Goal: Task Accomplishment & Management: Use online tool/utility

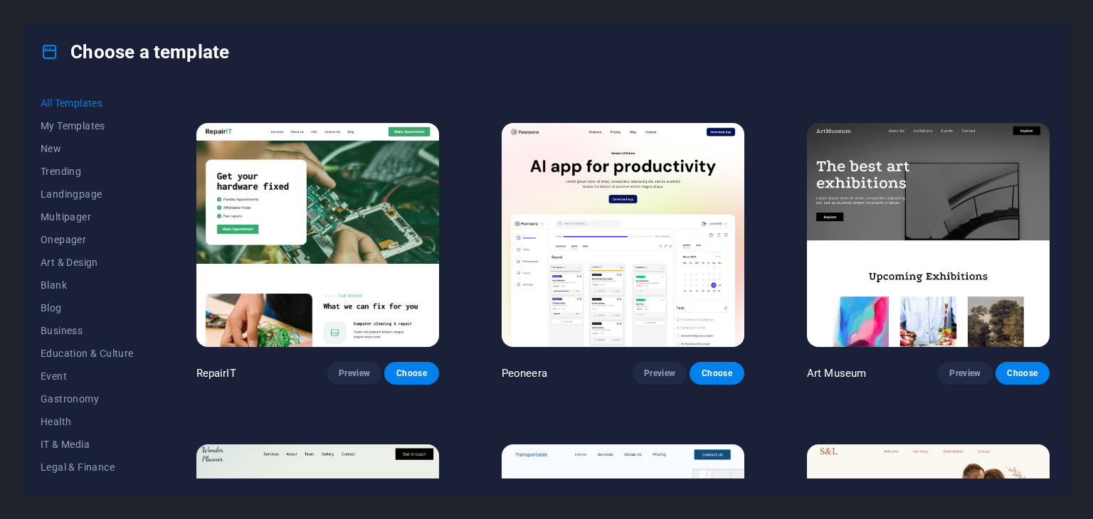
scroll to position [296, 0]
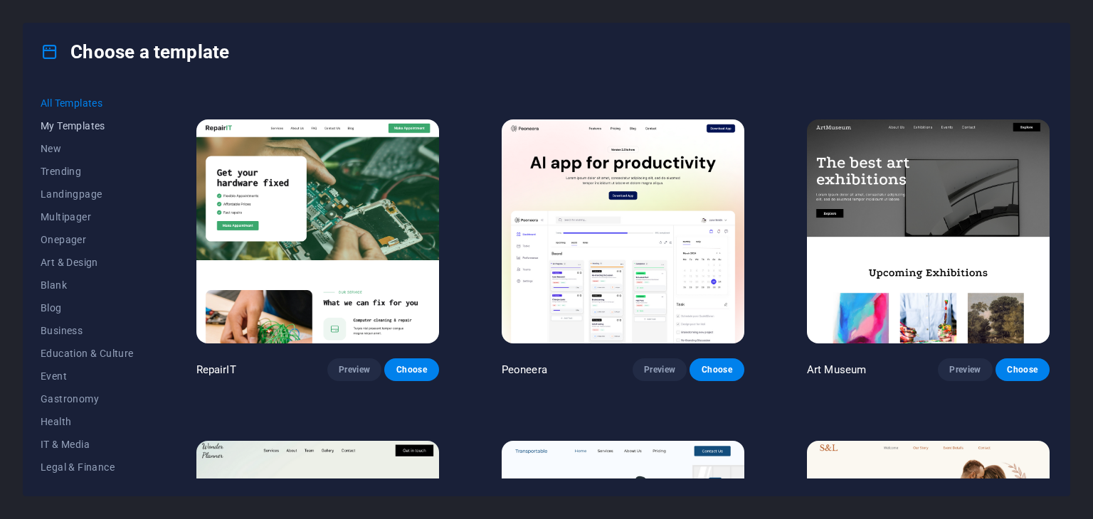
click at [70, 122] on span "My Templates" at bounding box center [87, 125] width 93 height 11
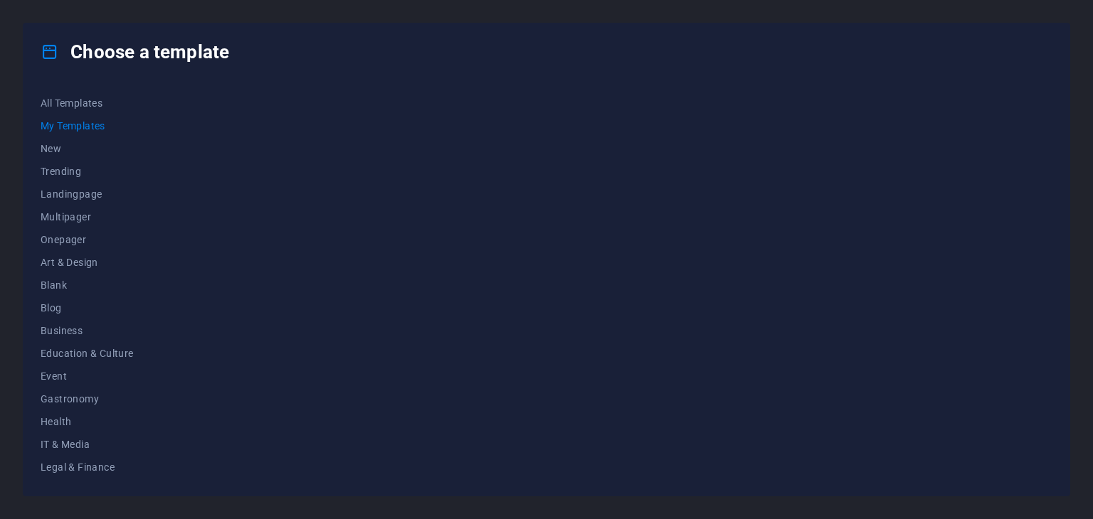
scroll to position [0, 0]
click at [57, 147] on span "New" at bounding box center [87, 148] width 93 height 11
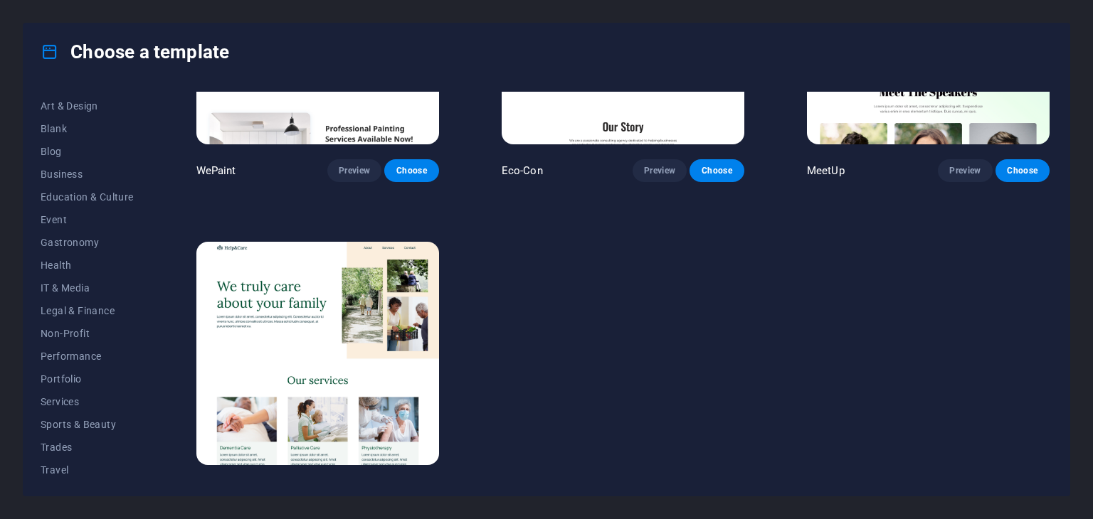
scroll to position [1155, 0]
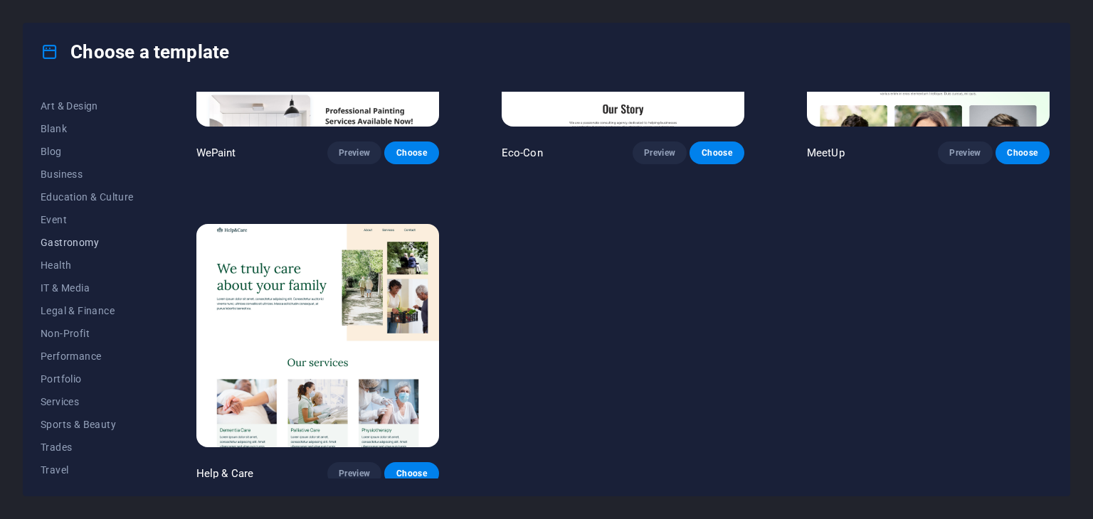
click at [76, 248] on button "Gastronomy" at bounding box center [87, 242] width 93 height 23
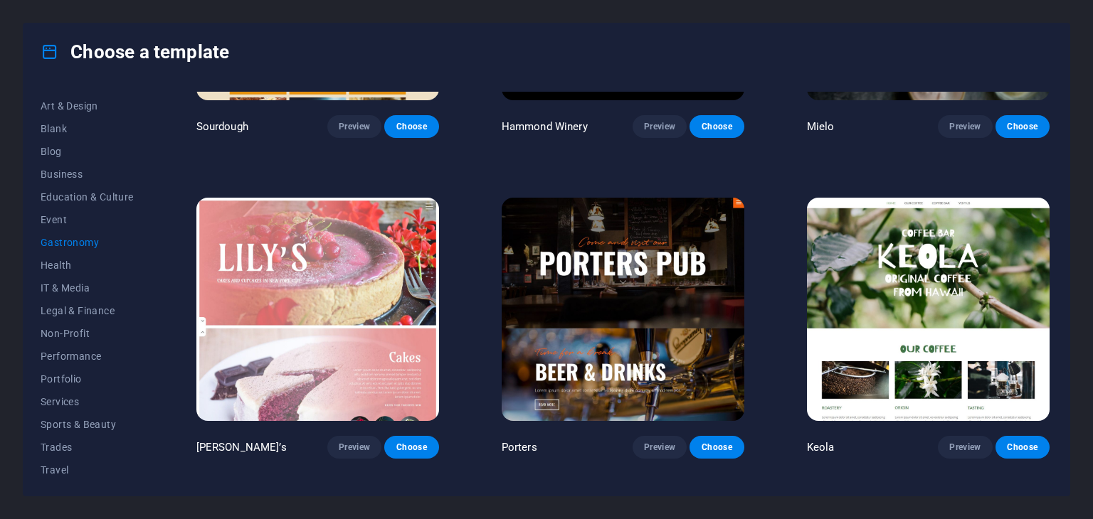
scroll to position [1195, 0]
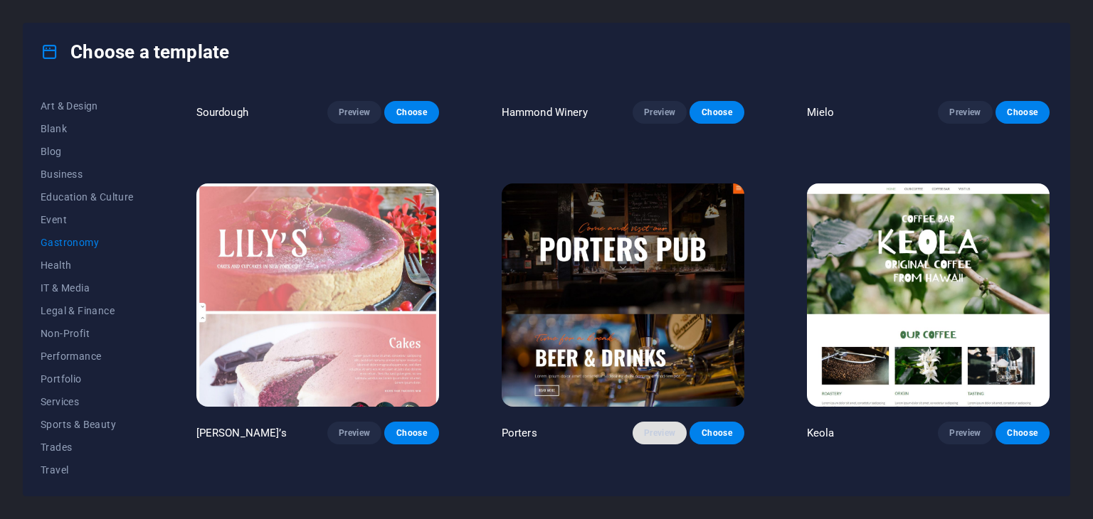
click at [669, 430] on span "Preview" at bounding box center [659, 433] width 31 height 11
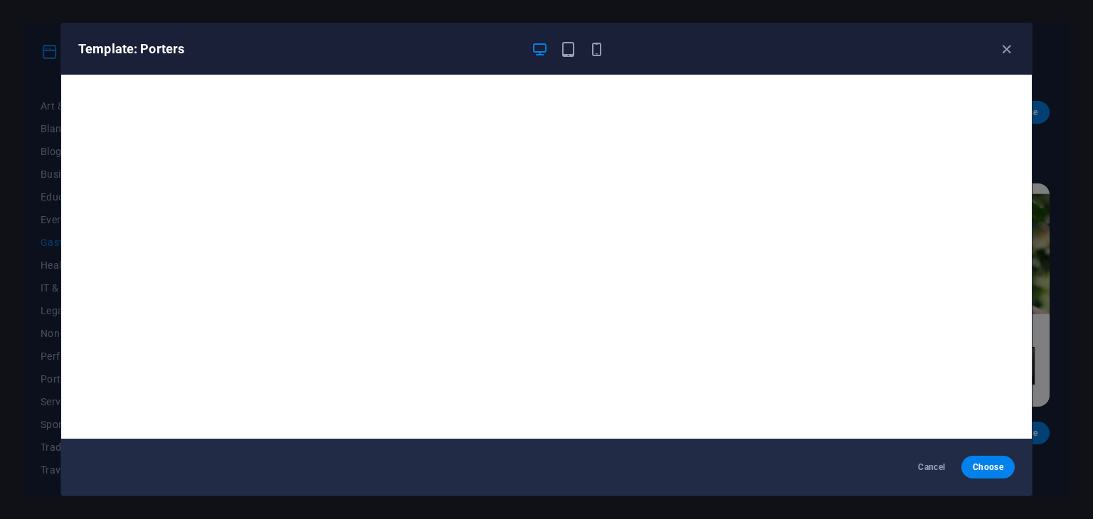
scroll to position [4, 0]
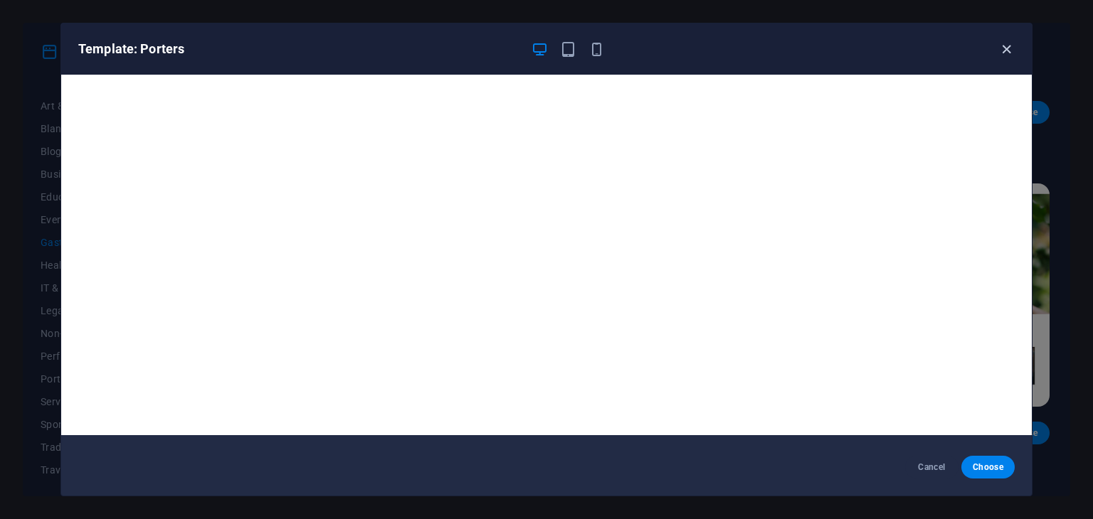
click at [1009, 51] on icon "button" at bounding box center [1006, 49] width 16 height 16
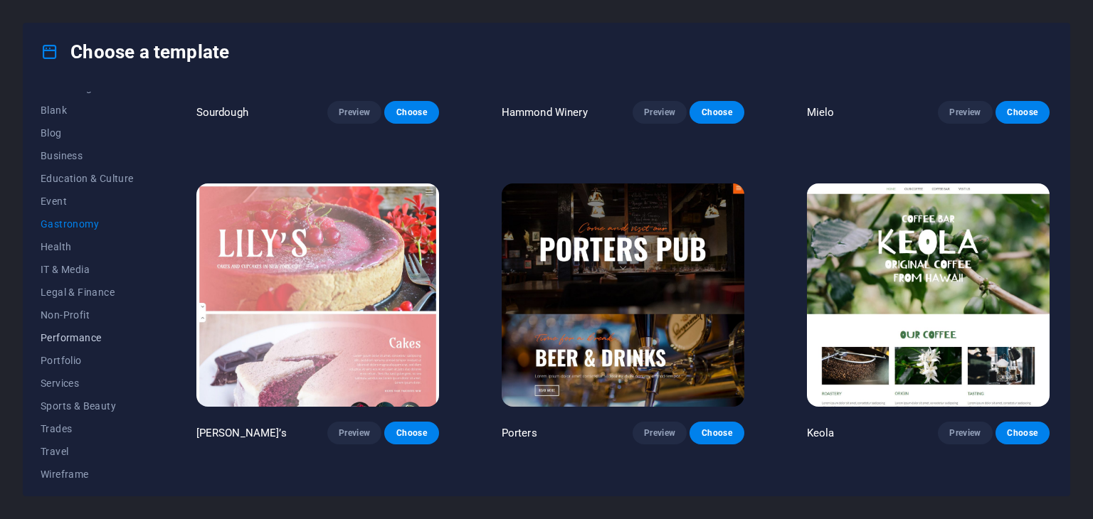
scroll to position [182, 0]
click at [72, 323] on button "Performance" at bounding box center [87, 330] width 93 height 23
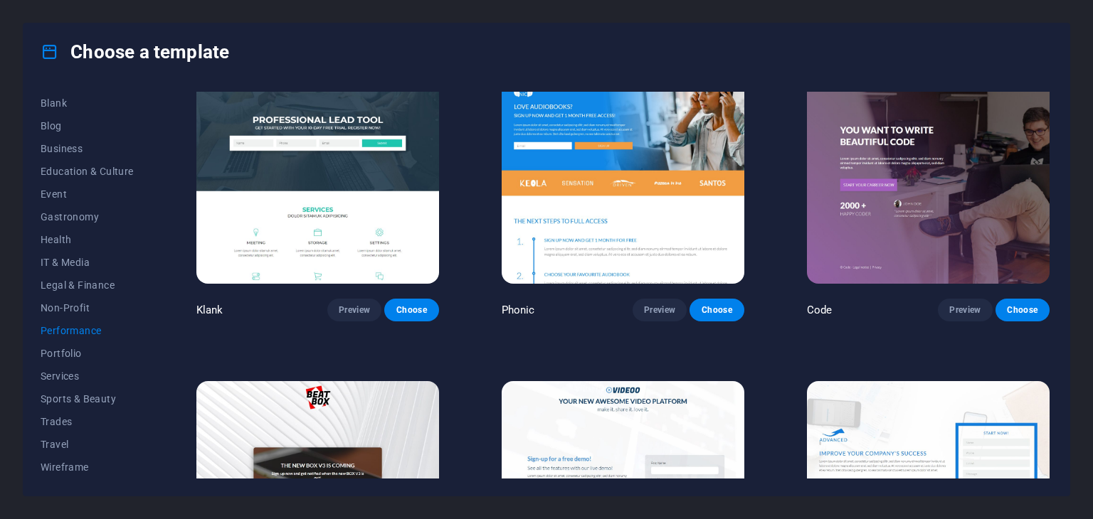
scroll to position [0, 0]
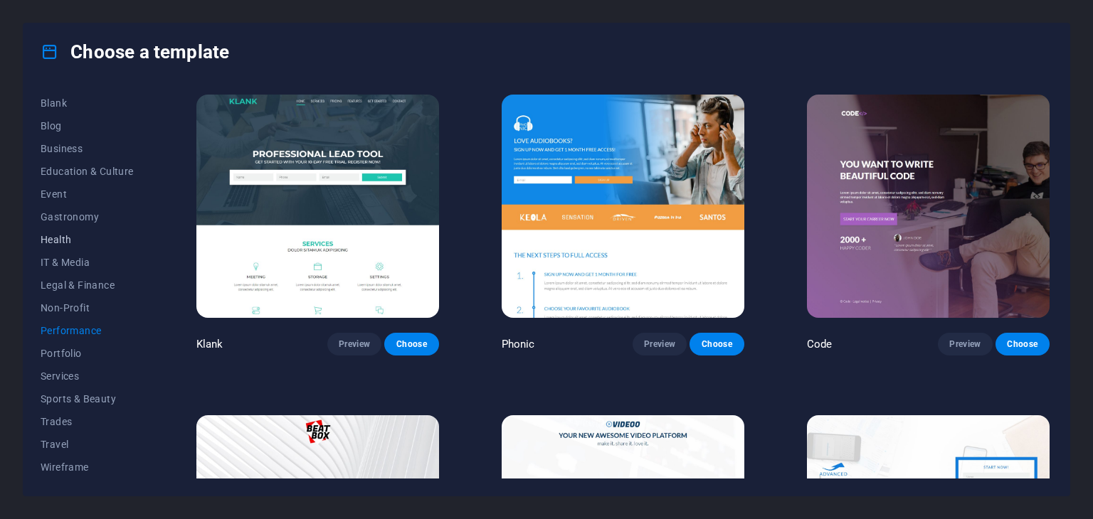
click at [67, 248] on button "Health" at bounding box center [87, 239] width 93 height 23
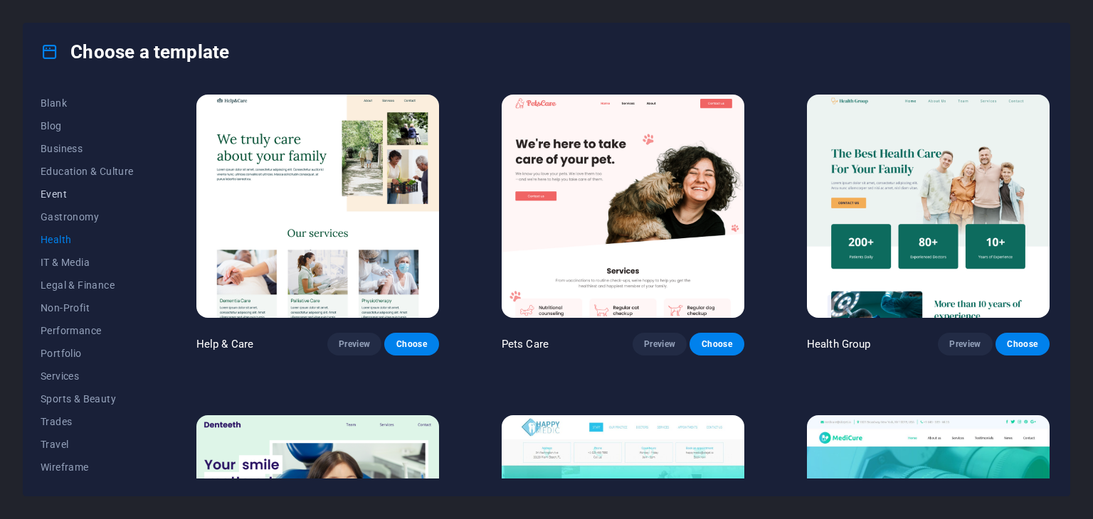
click at [46, 191] on span "Event" at bounding box center [87, 194] width 93 height 11
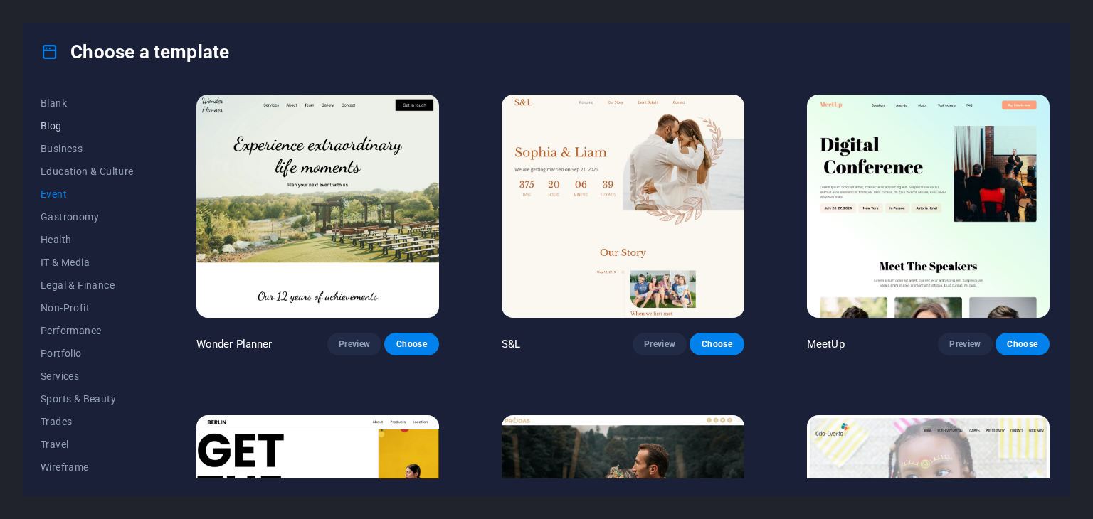
click at [60, 121] on span "Blog" at bounding box center [87, 125] width 93 height 11
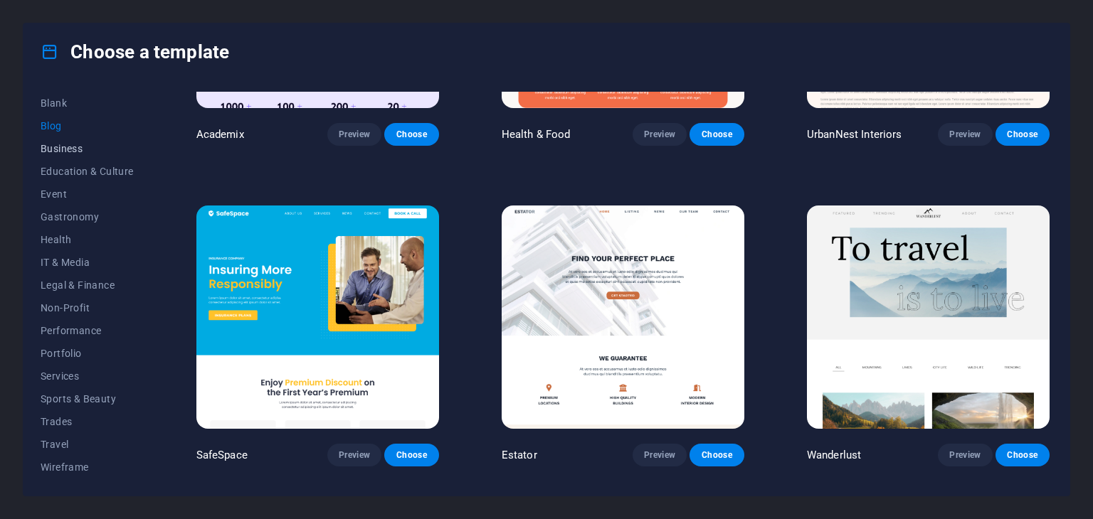
scroll to position [851, 0]
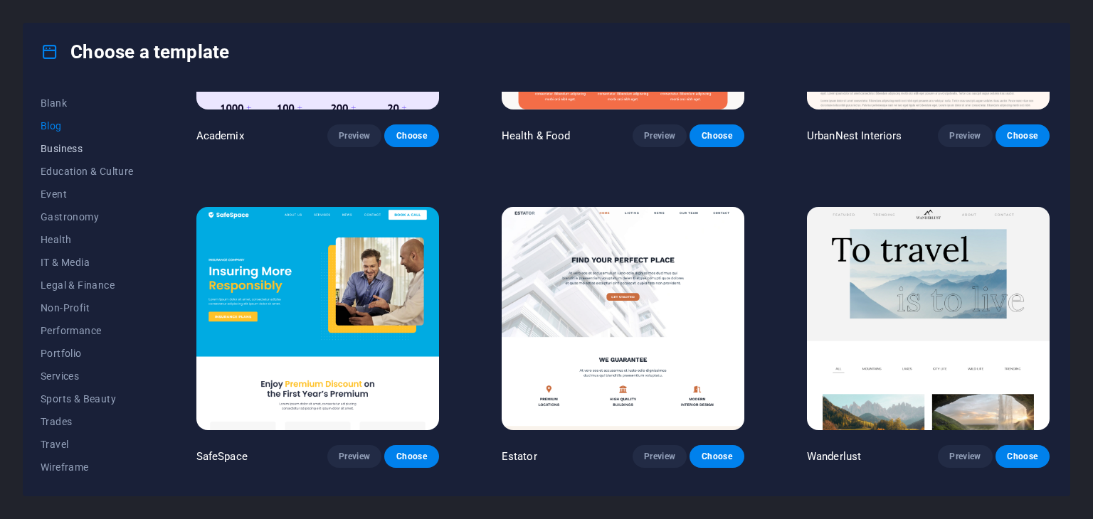
click at [70, 146] on span "Business" at bounding box center [87, 148] width 93 height 11
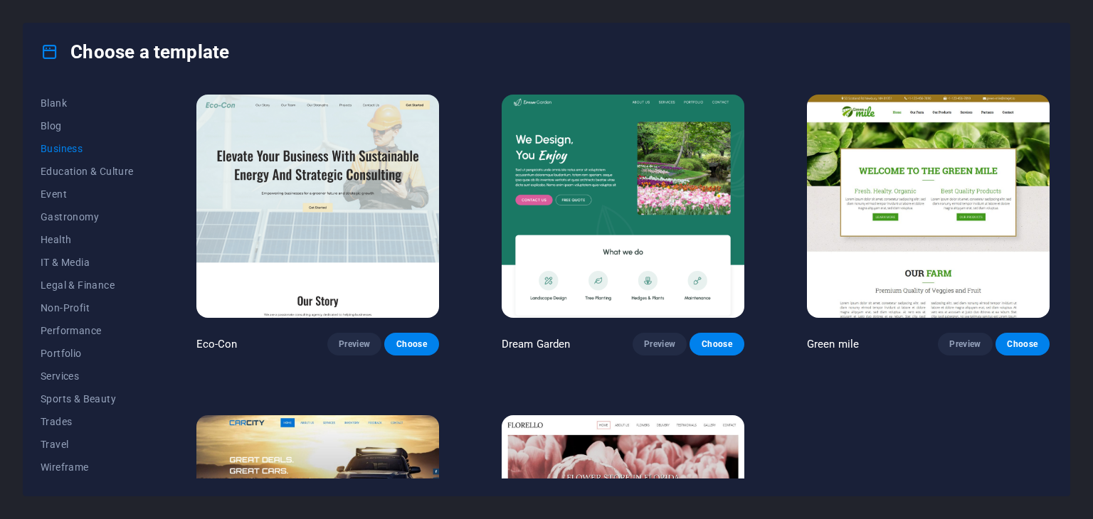
scroll to position [195, 0]
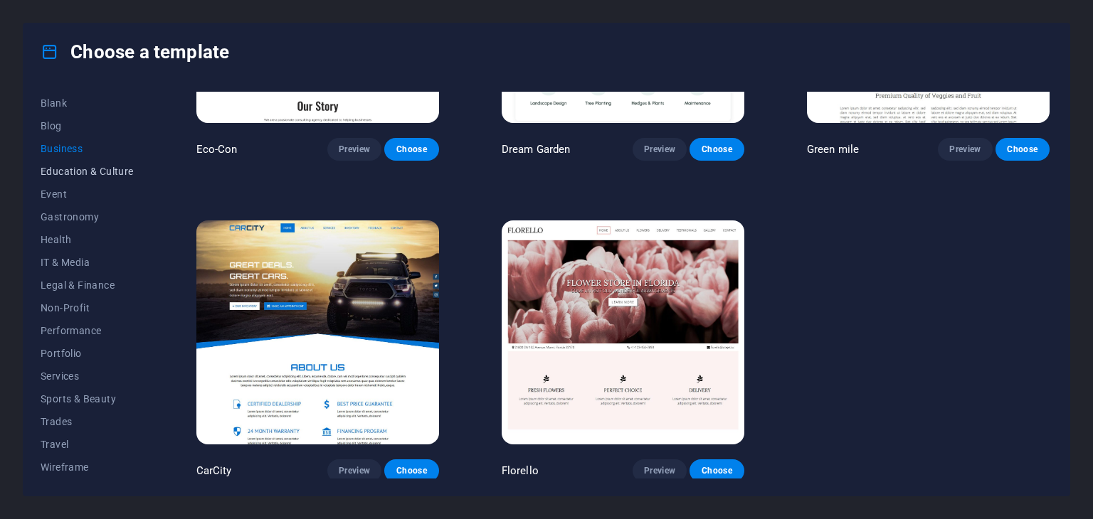
click at [48, 171] on span "Education & Culture" at bounding box center [87, 171] width 93 height 11
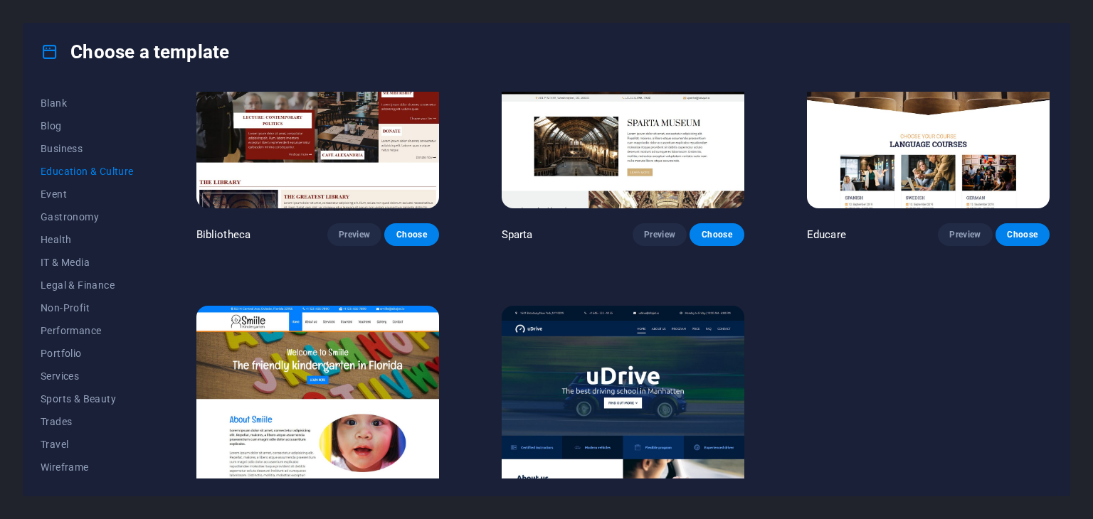
scroll to position [515, 0]
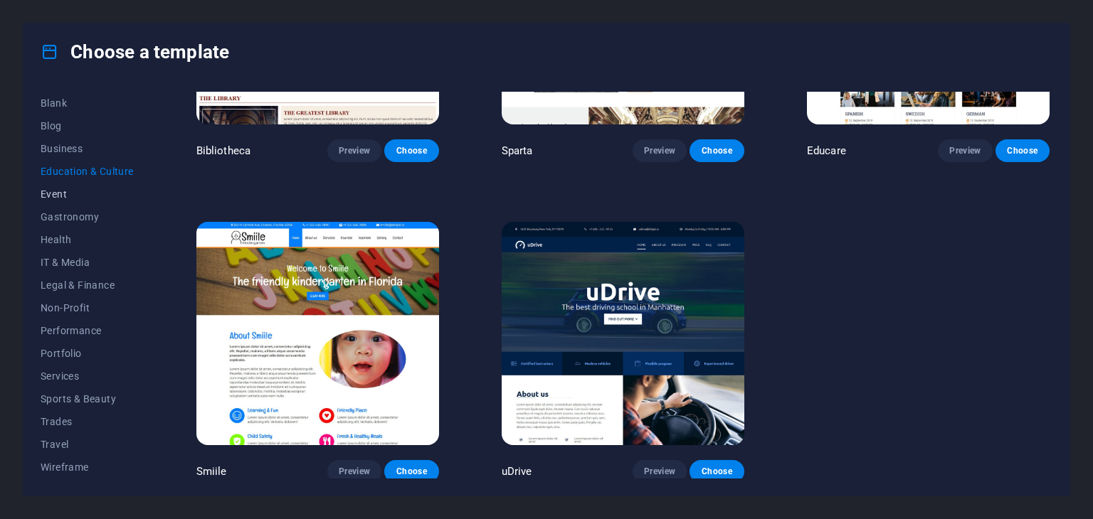
click at [58, 192] on span "Event" at bounding box center [87, 194] width 93 height 11
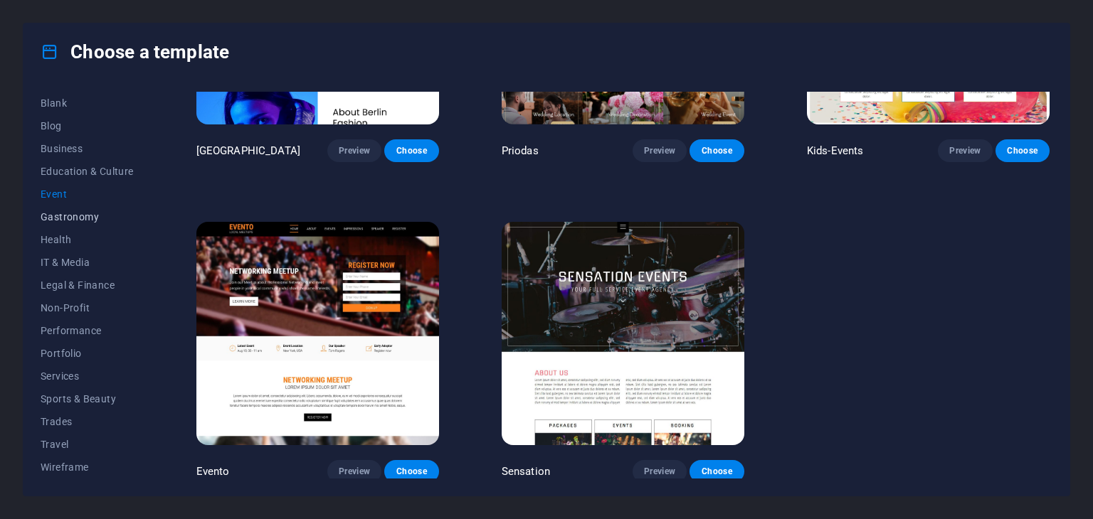
click at [72, 217] on span "Gastronomy" at bounding box center [87, 216] width 93 height 11
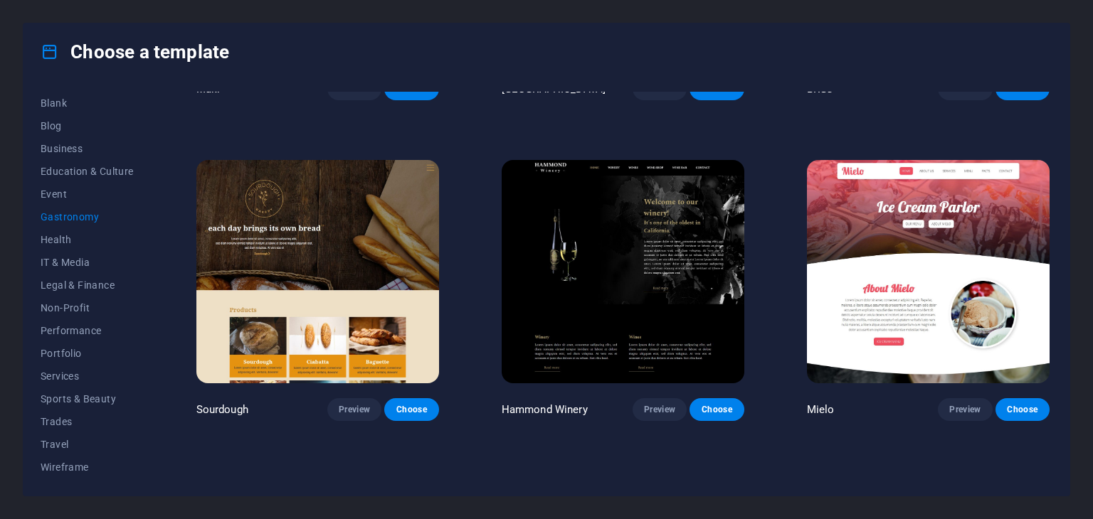
scroll to position [896, 0]
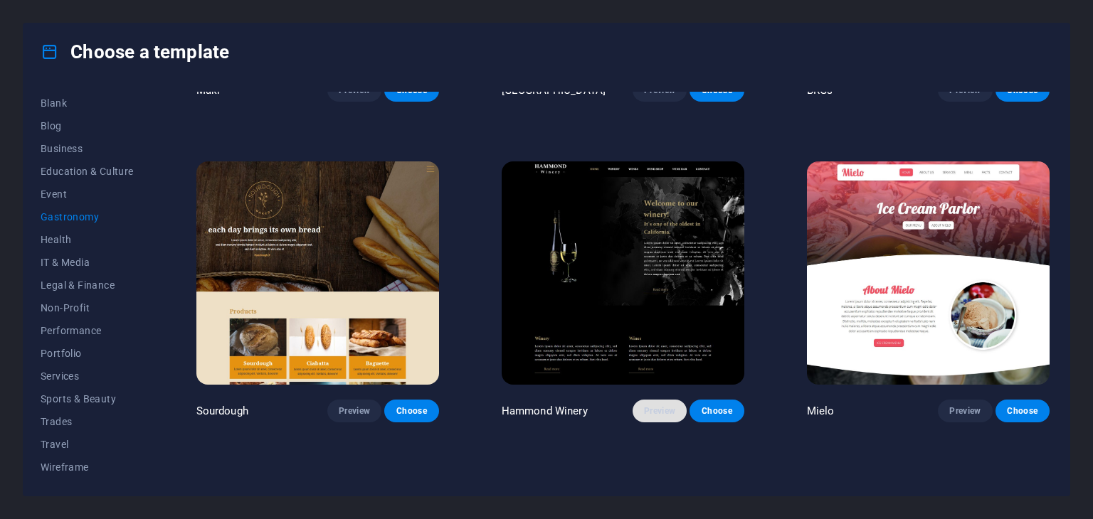
click at [640, 401] on button "Preview" at bounding box center [659, 411] width 54 height 23
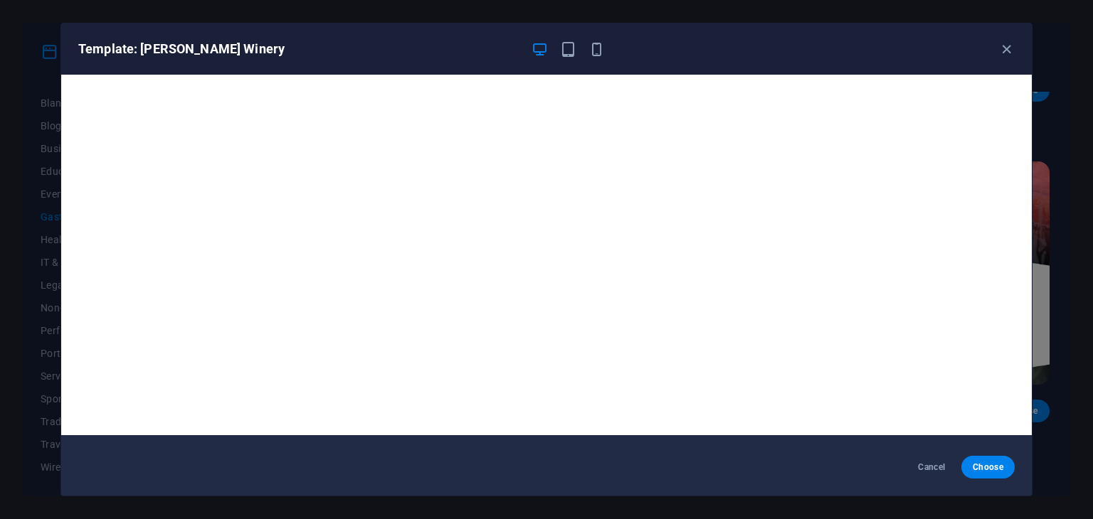
scroll to position [0, 0]
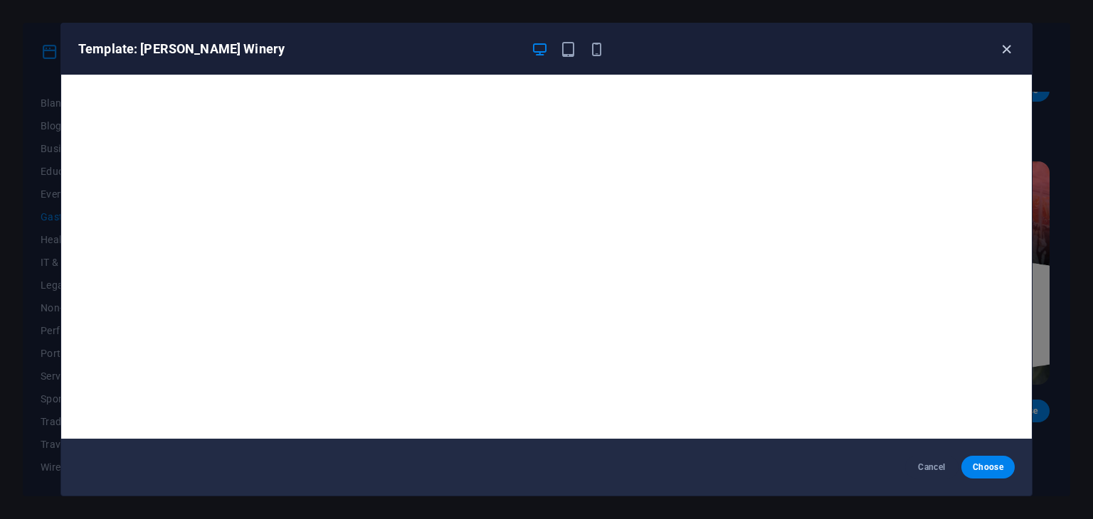
click at [1008, 46] on icon "button" at bounding box center [1006, 49] width 16 height 16
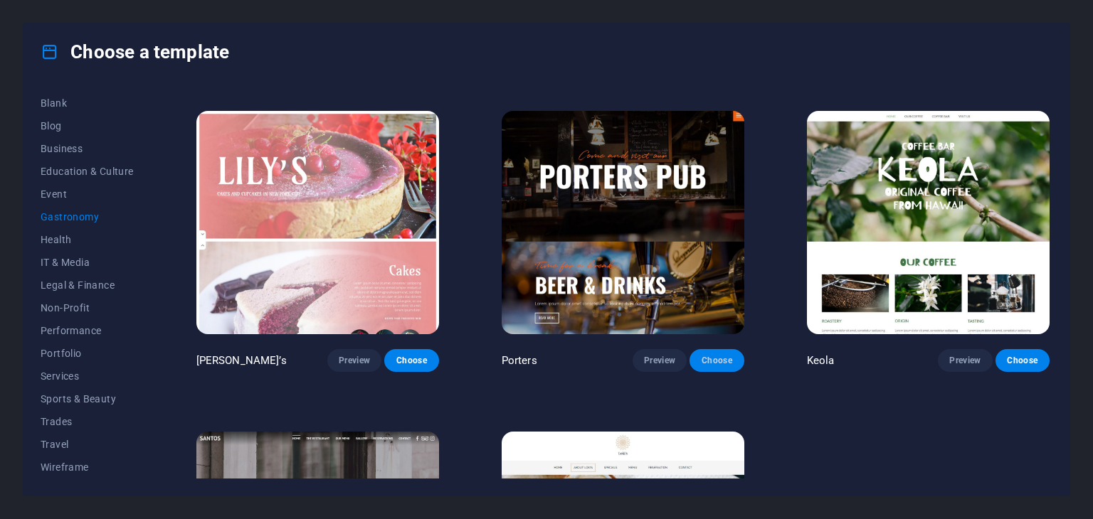
scroll to position [1275, 0]
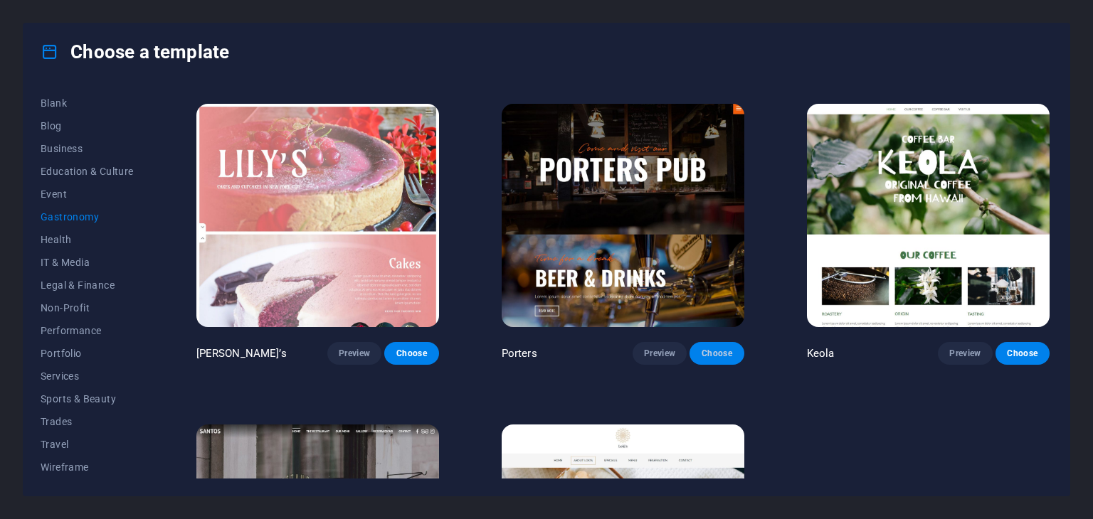
click at [718, 348] on span "Choose" at bounding box center [716, 353] width 31 height 11
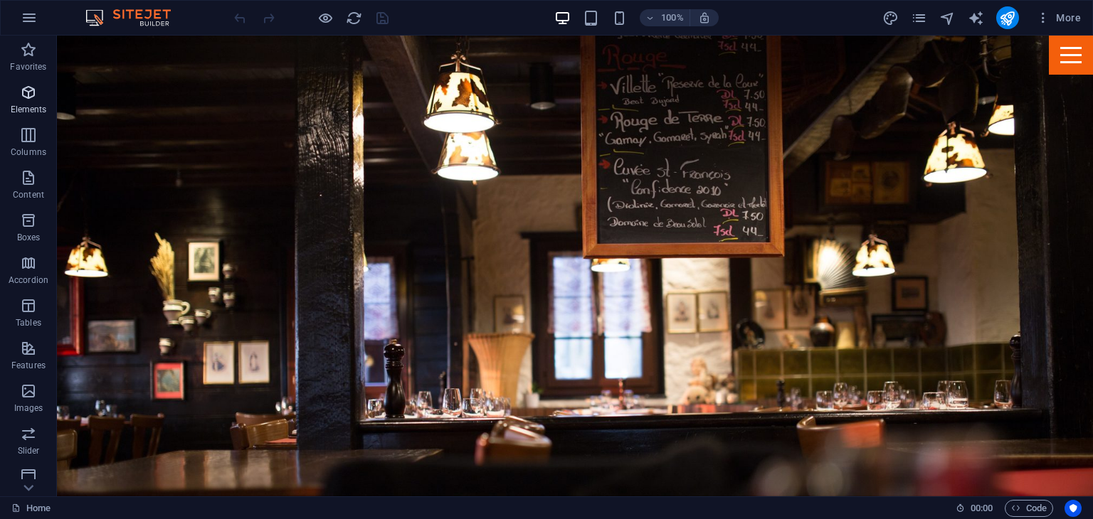
click at [21, 97] on icon "button" at bounding box center [28, 92] width 17 height 17
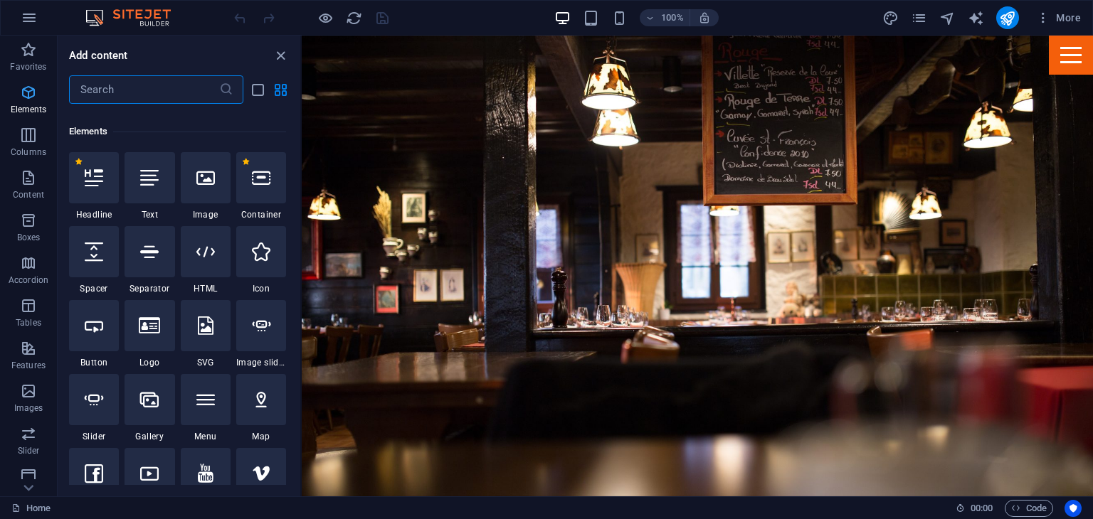
scroll to position [151, 0]
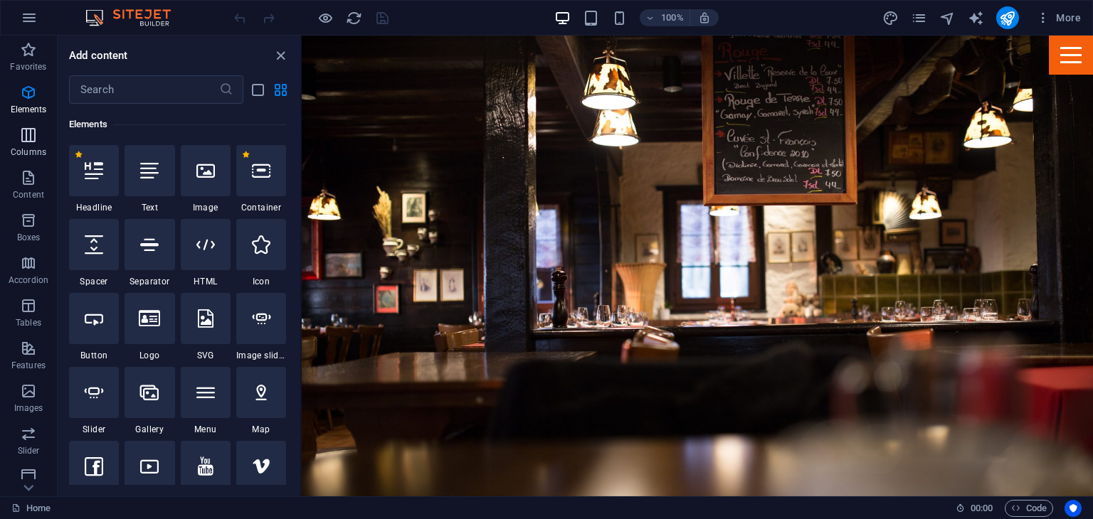
click at [23, 134] on icon "button" at bounding box center [28, 135] width 17 height 17
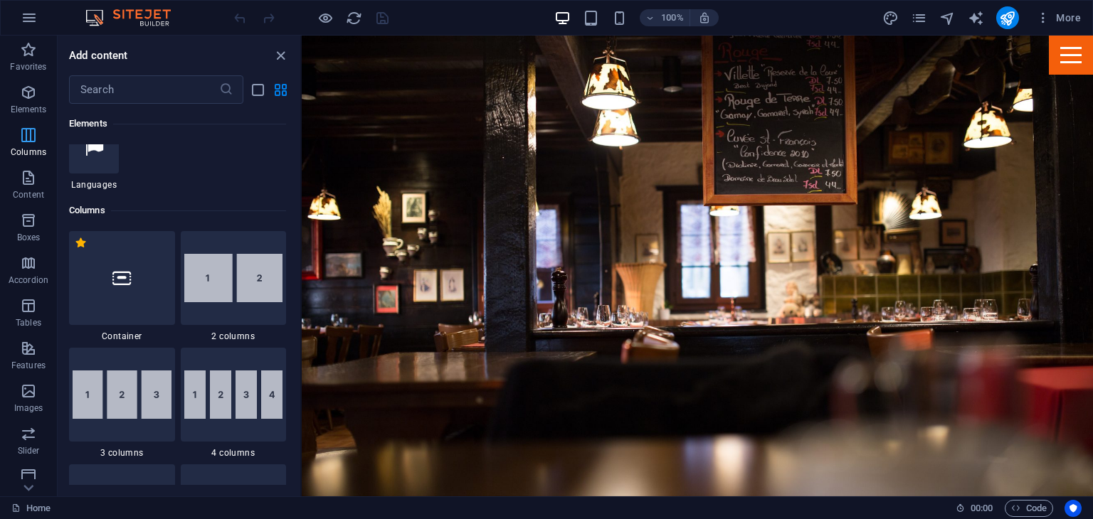
scroll to position [704, 0]
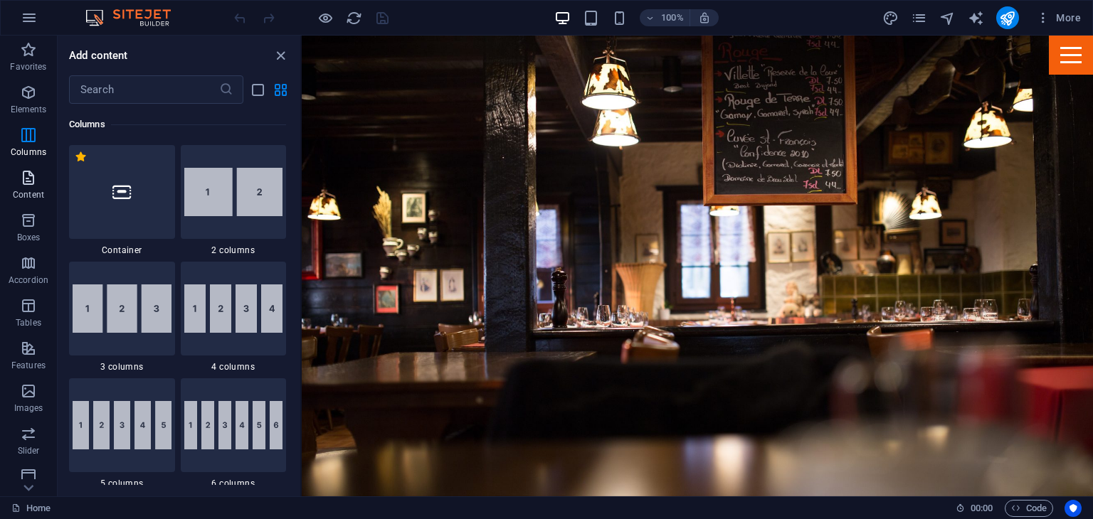
click at [28, 177] on icon "button" at bounding box center [28, 177] width 17 height 17
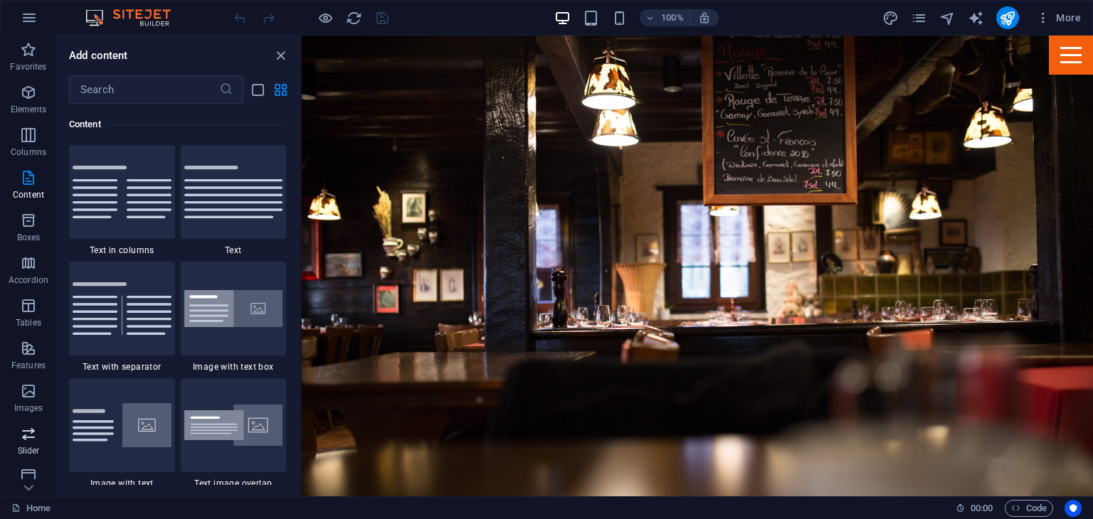
scroll to position [179, 0]
click at [23, 439] on p "Marketing" at bounding box center [28, 442] width 39 height 11
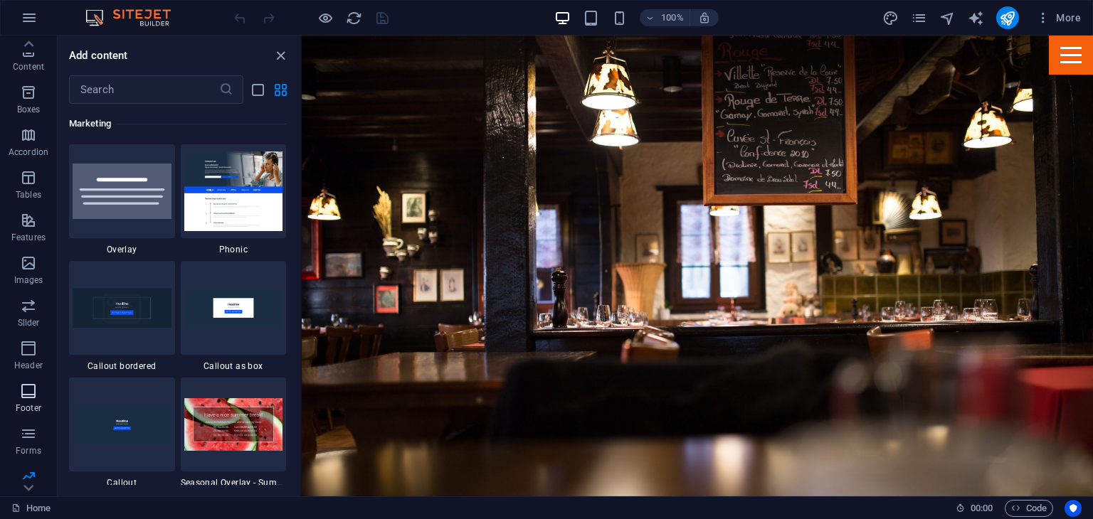
scroll to position [128, 0]
click at [26, 297] on button "Slider" at bounding box center [28, 313] width 57 height 43
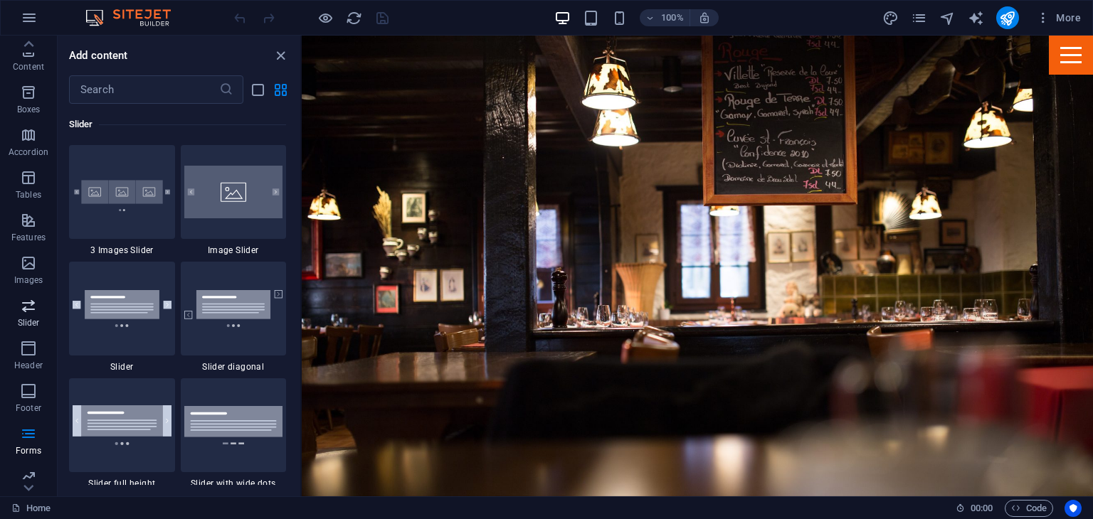
scroll to position [0, 0]
click at [25, 191] on p "Content" at bounding box center [28, 194] width 31 height 11
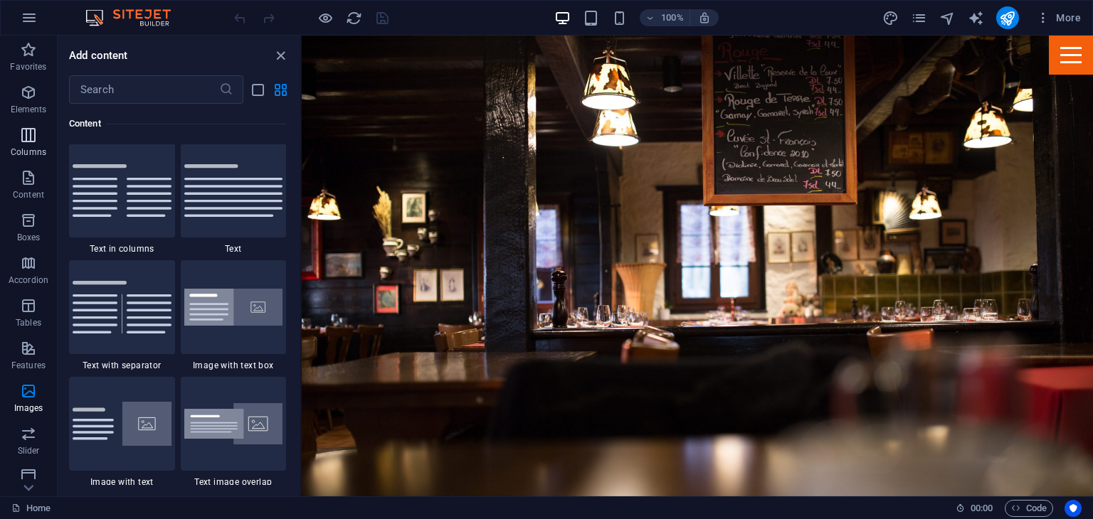
scroll to position [2489, 0]
click at [23, 63] on p "Favorites" at bounding box center [28, 66] width 36 height 11
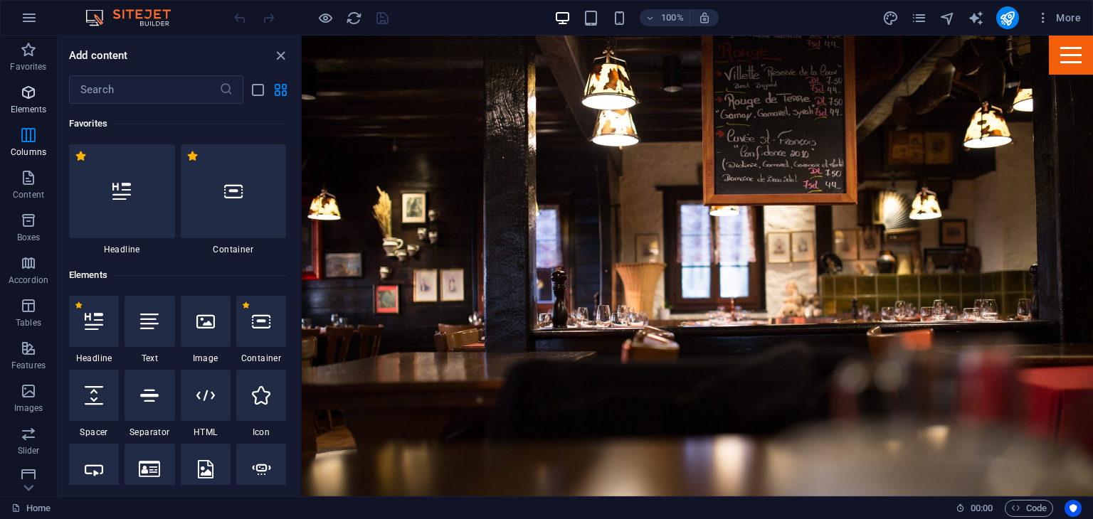
scroll to position [0, 0]
click at [24, 90] on icon "button" at bounding box center [28, 92] width 17 height 17
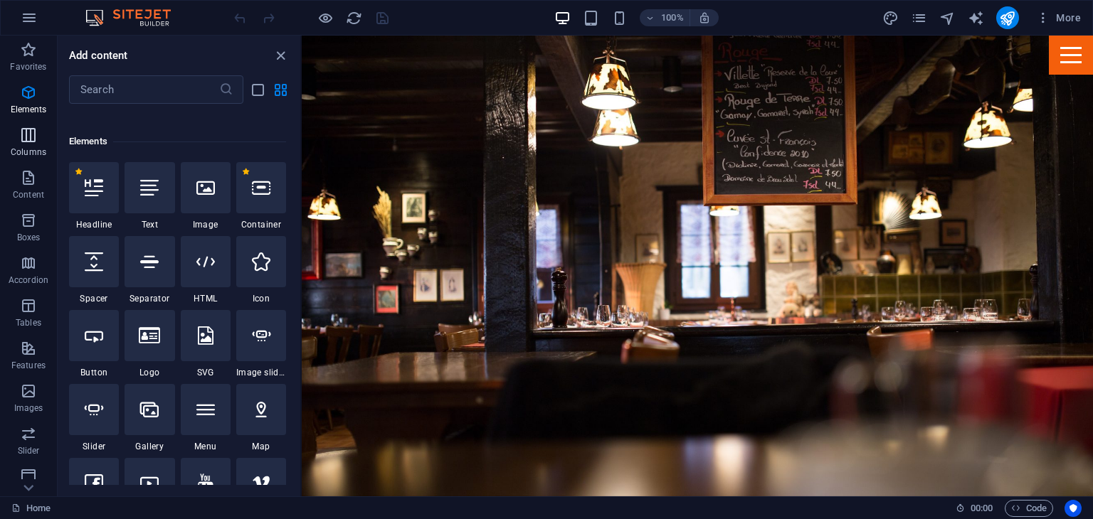
scroll to position [151, 0]
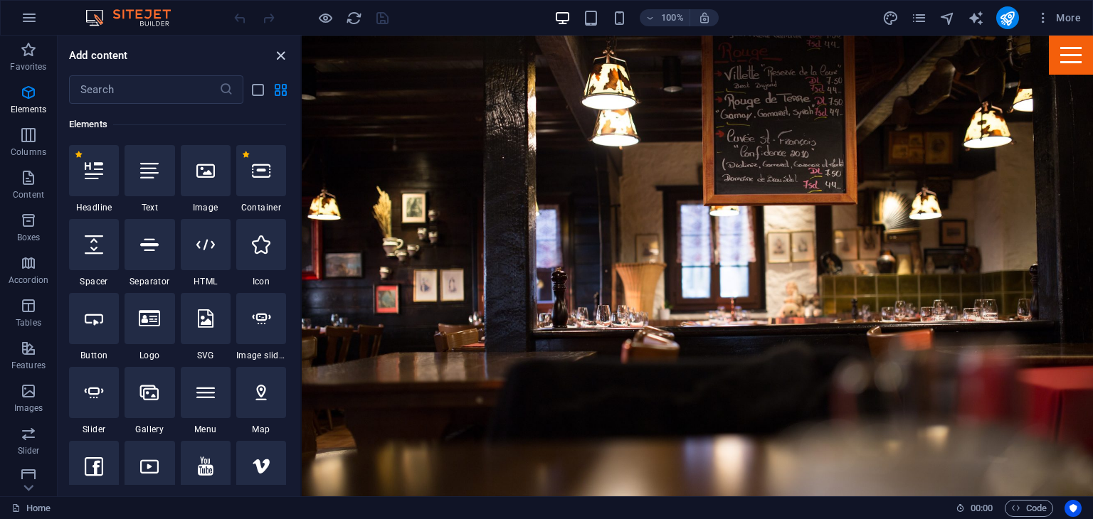
click at [282, 54] on icon "close panel" at bounding box center [280, 56] width 16 height 16
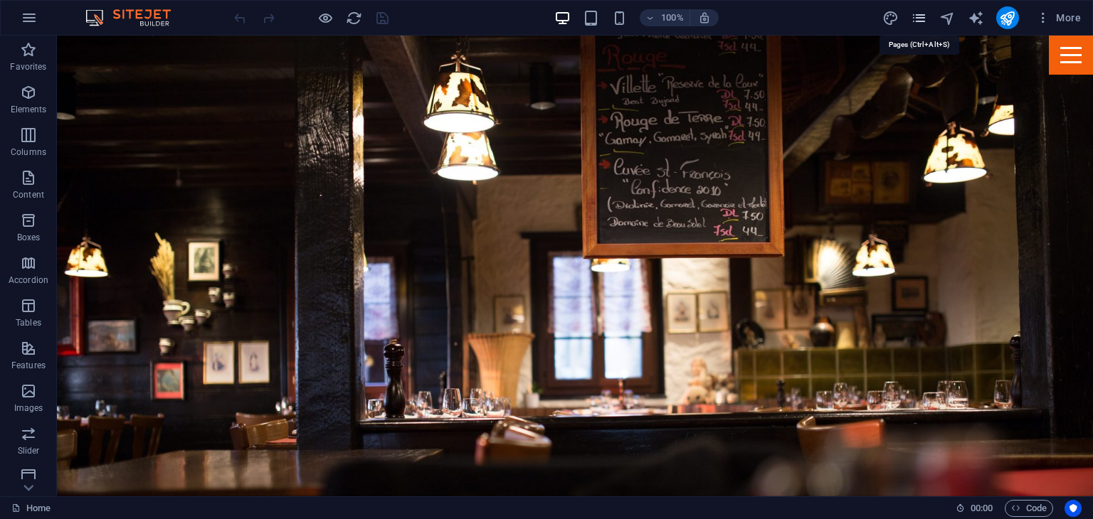
click at [916, 21] on icon "pages" at bounding box center [919, 18] width 16 height 16
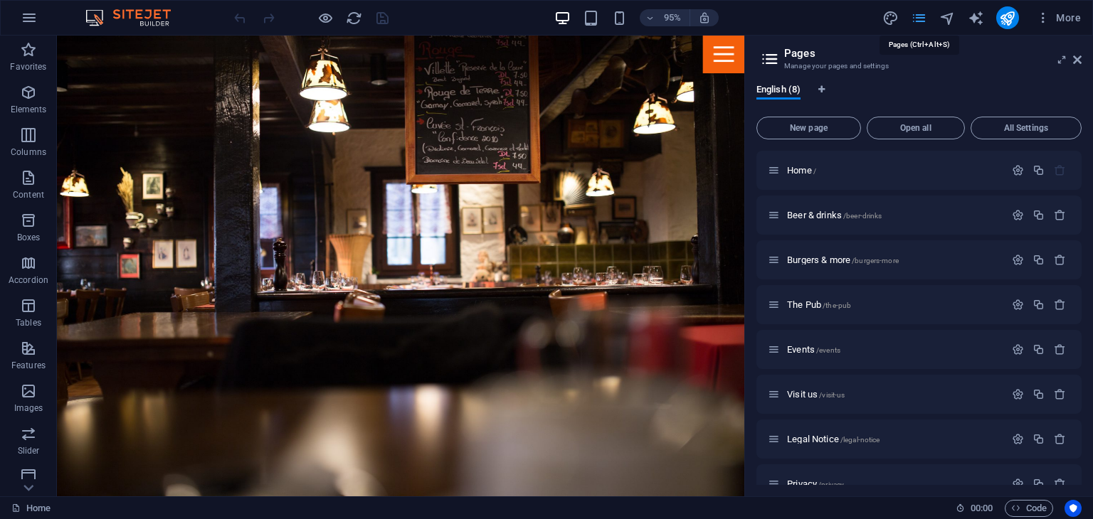
click at [916, 15] on icon "pages" at bounding box center [919, 18] width 16 height 16
click at [1076, 54] on icon at bounding box center [1077, 59] width 9 height 11
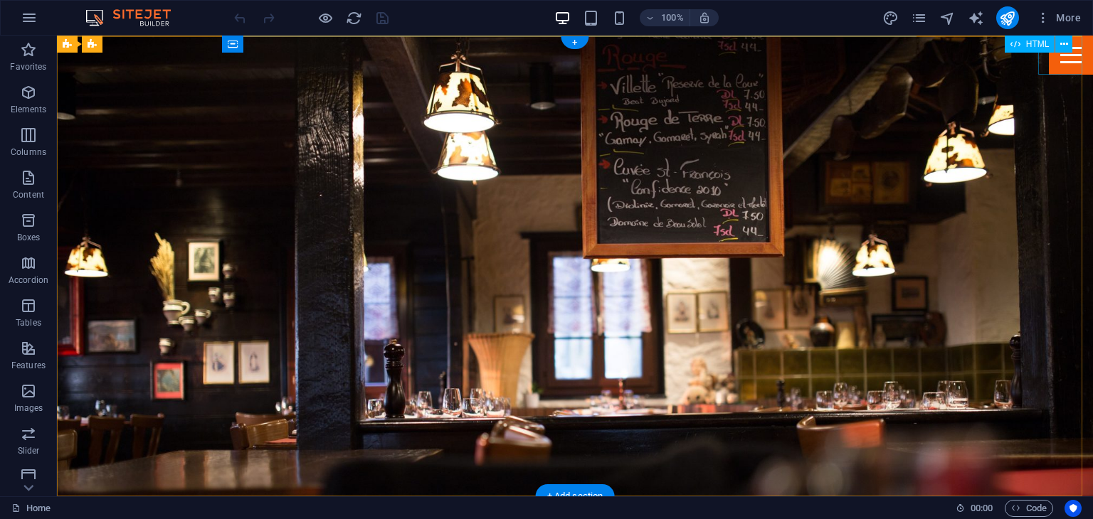
click at [1049, 59] on div "Menu" at bounding box center [1071, 55] width 44 height 39
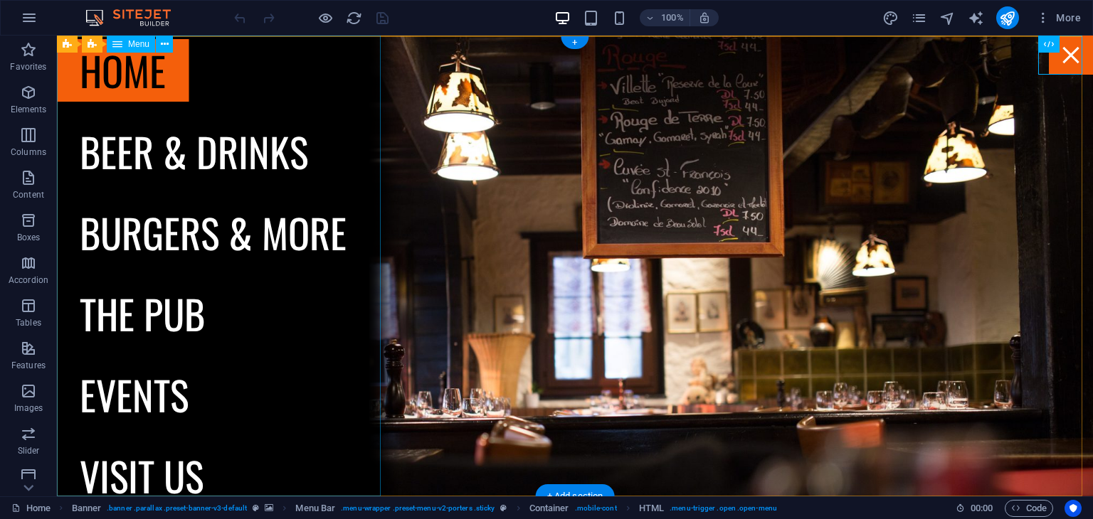
click at [171, 154] on nav "Home Beer & drinks Burgers & more The Pub Events Visit us" at bounding box center [213, 266] width 312 height 461
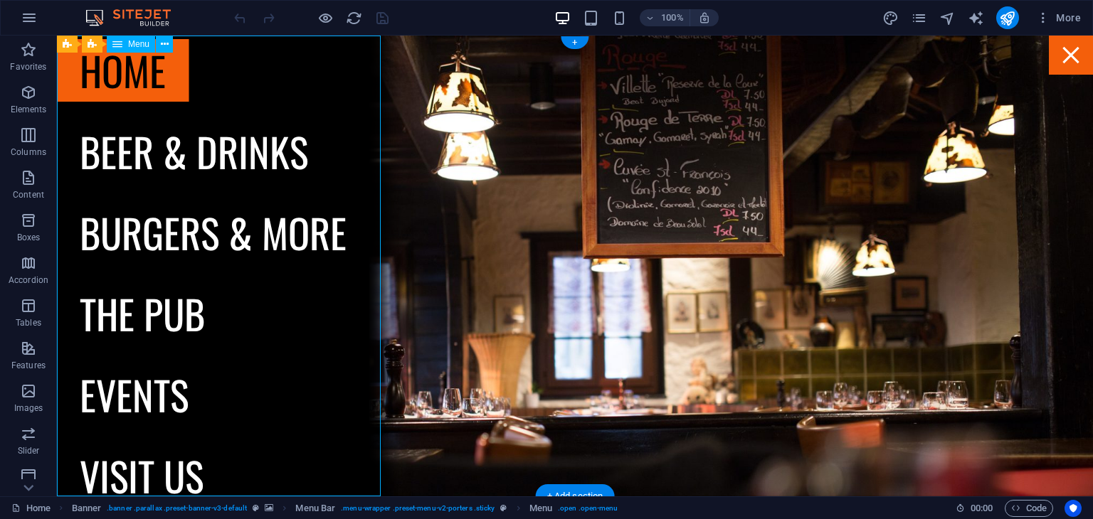
click at [171, 154] on nav "Home Beer & drinks Burgers & more The Pub Events Visit us" at bounding box center [213, 266] width 312 height 461
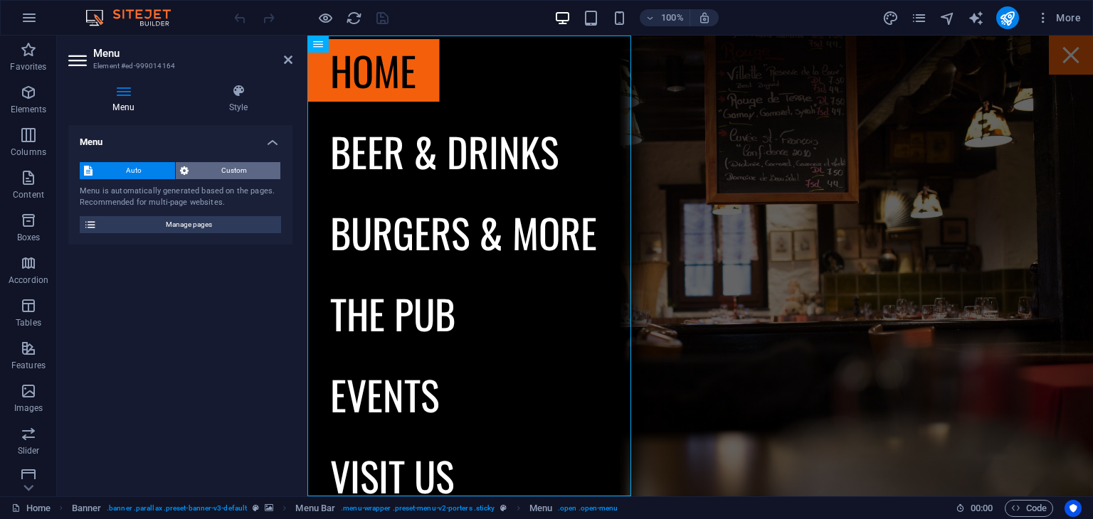
click at [227, 177] on span "Custom" at bounding box center [235, 170] width 84 height 17
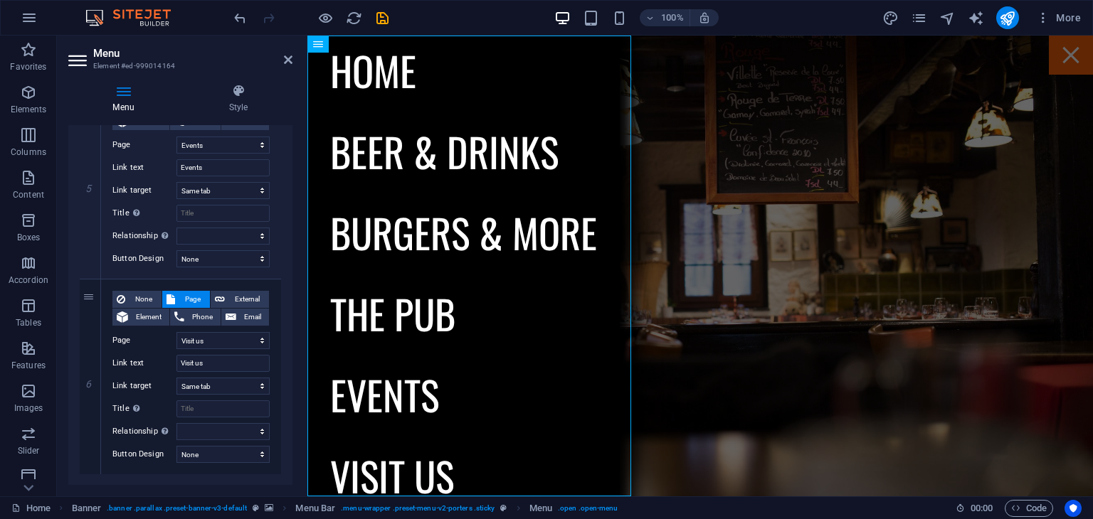
scroll to position [987, 0]
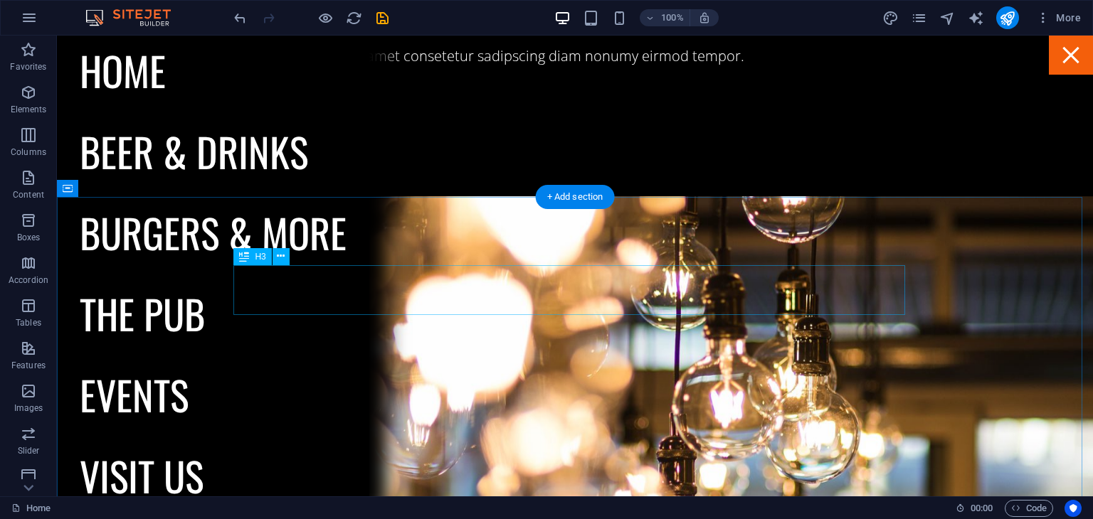
scroll to position [2321, 0]
